Goal: Book appointment/travel/reservation

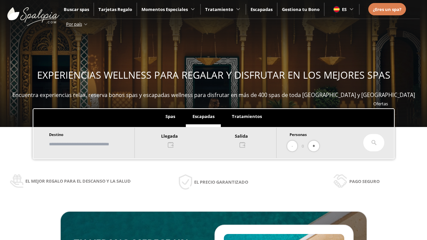
click at [94, 144] on input "text" at bounding box center [88, 144] width 83 height 12
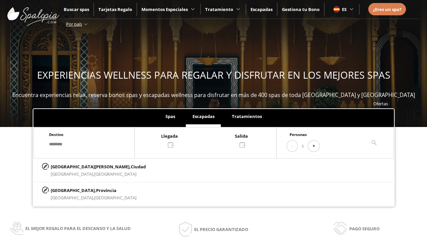
click at [212, 140] on div at bounding box center [205, 140] width 141 height 16
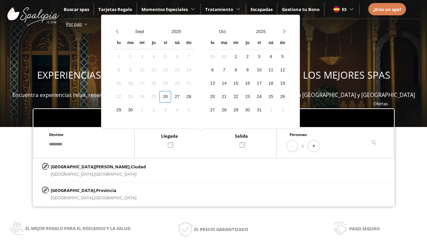
click at [195, 97] on div "28" at bounding box center [189, 97] width 12 height 12
click at [124, 110] on div "29" at bounding box center [119, 110] width 12 height 12
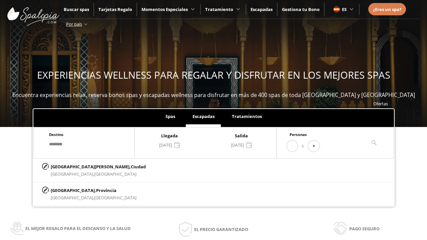
click at [316, 146] on button "+" at bounding box center [313, 146] width 11 height 11
click at [84, 167] on p "[GEOGRAPHIC_DATA][PERSON_NAME], [GEOGRAPHIC_DATA]" at bounding box center [98, 166] width 95 height 7
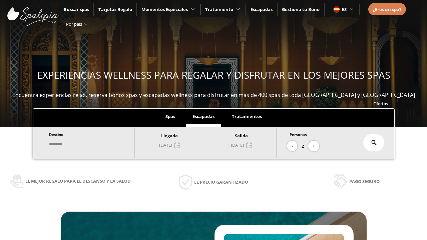
type input "**********"
click at [374, 143] on icon at bounding box center [373, 142] width 5 height 5
